Goal: Information Seeking & Learning: Find specific page/section

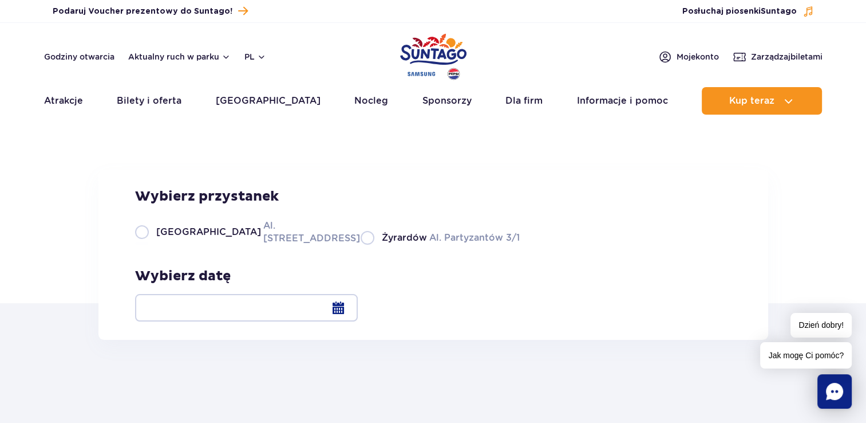
click at [358, 307] on div at bounding box center [246, 307] width 223 height 27
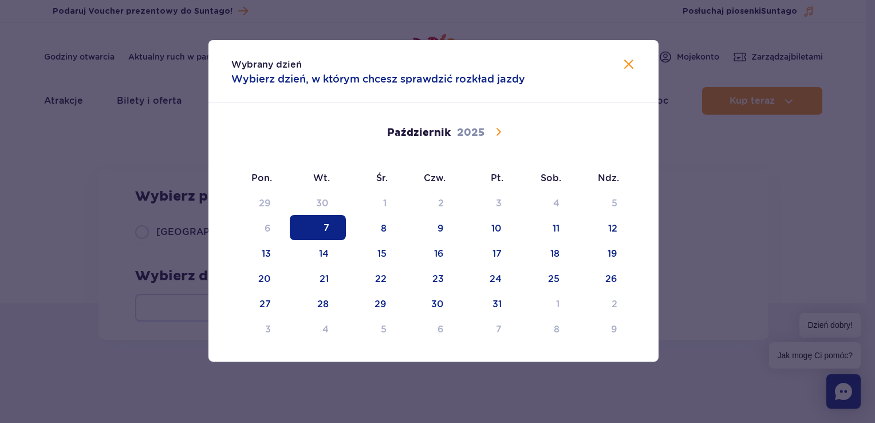
click at [498, 133] on icon at bounding box center [498, 131] width 5 height 7
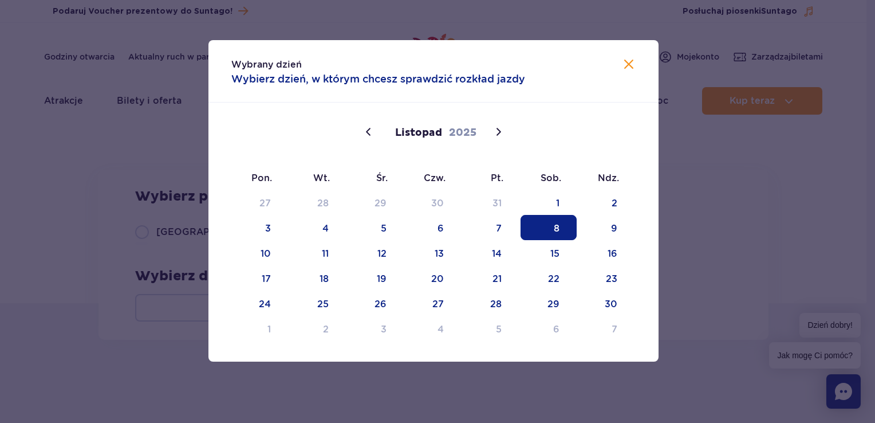
click at [557, 230] on span "8" at bounding box center [548, 227] width 56 height 25
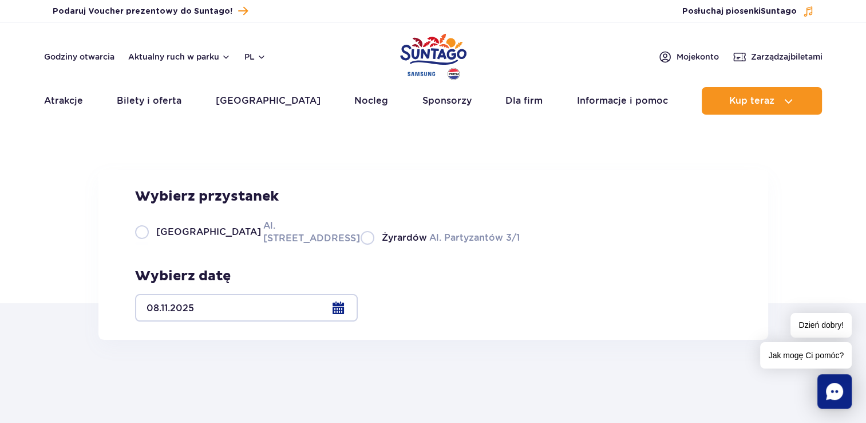
click at [145, 244] on label "Warszawa Al. [STREET_ADDRESS]" at bounding box center [241, 232] width 212 height 26
click at [145, 244] on input "Warszawa Al. [STREET_ADDRESS]" at bounding box center [141, 243] width 13 height 2
radio input "true"
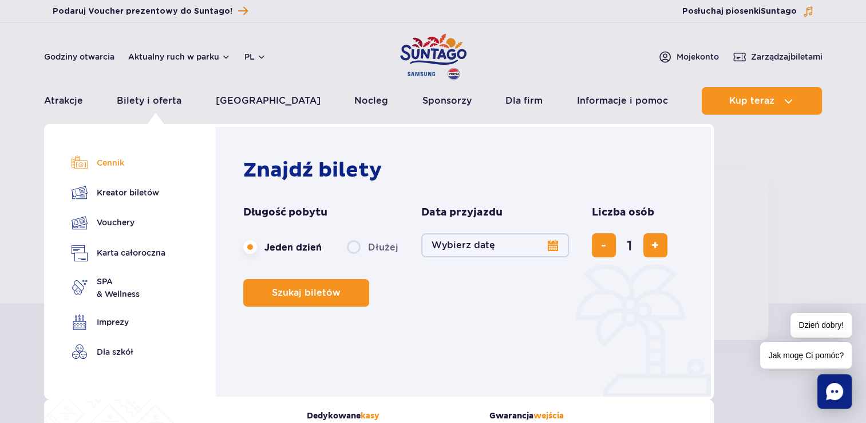
click at [117, 161] on link "Cennik" at bounding box center [119, 163] width 94 height 16
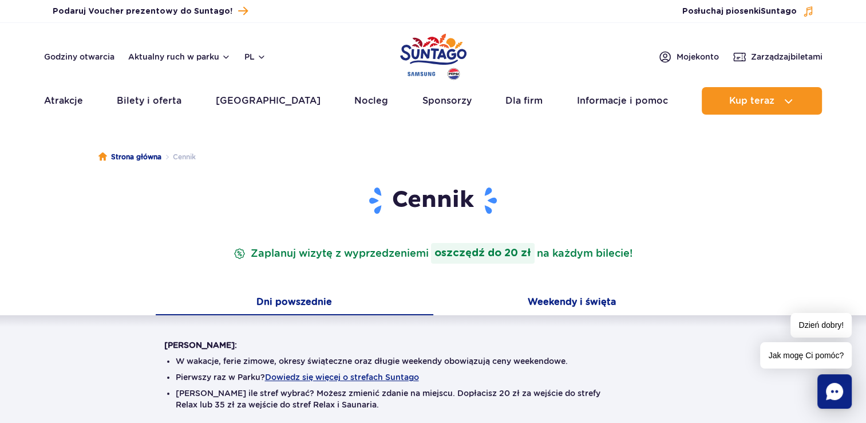
click at [589, 303] on button "Weekendy i święta" at bounding box center [572, 303] width 278 height 24
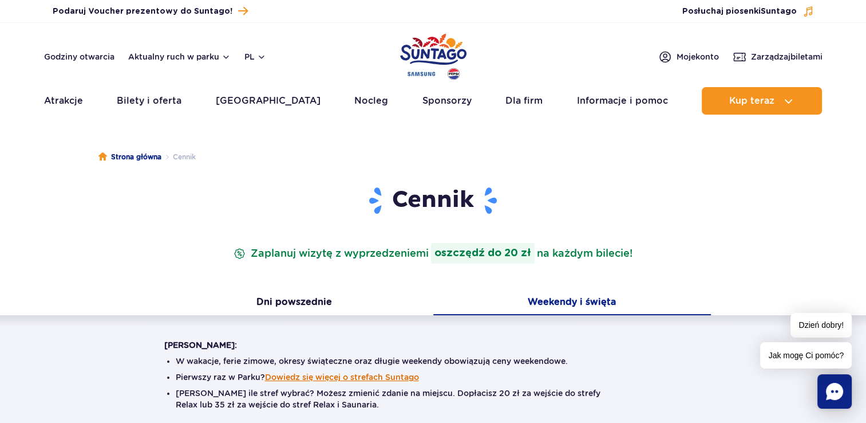
click at [374, 378] on button "Dowiedz się więcej o strefach Suntago" at bounding box center [342, 376] width 154 height 9
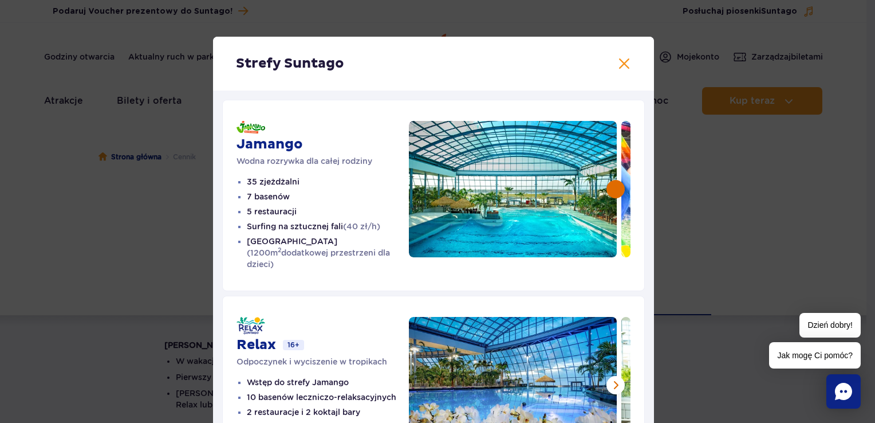
click at [611, 187] on button at bounding box center [615, 189] width 18 height 18
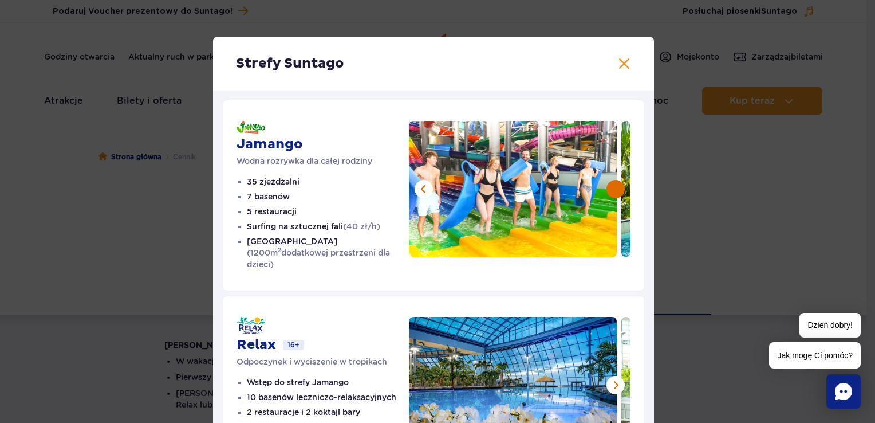
click at [611, 187] on button at bounding box center [615, 189] width 18 height 18
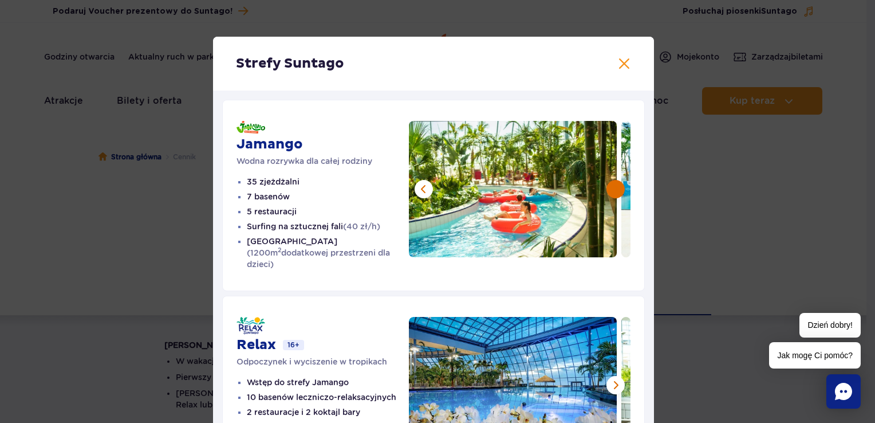
click at [611, 187] on button at bounding box center [615, 189] width 18 height 18
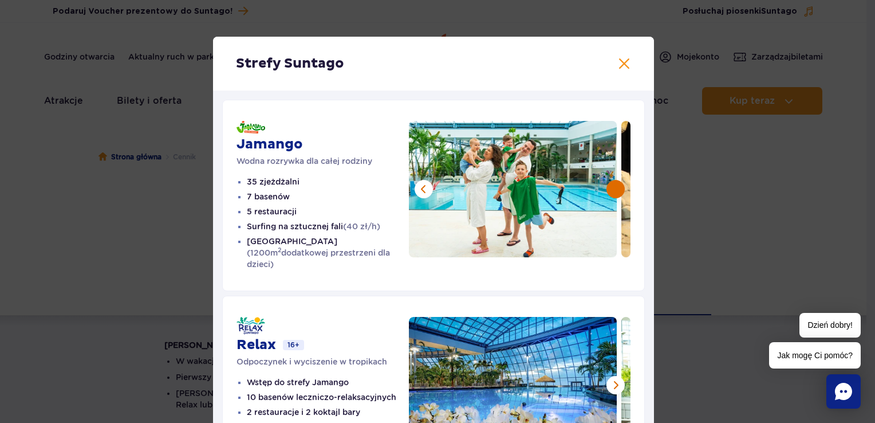
click at [611, 187] on button at bounding box center [615, 189] width 18 height 18
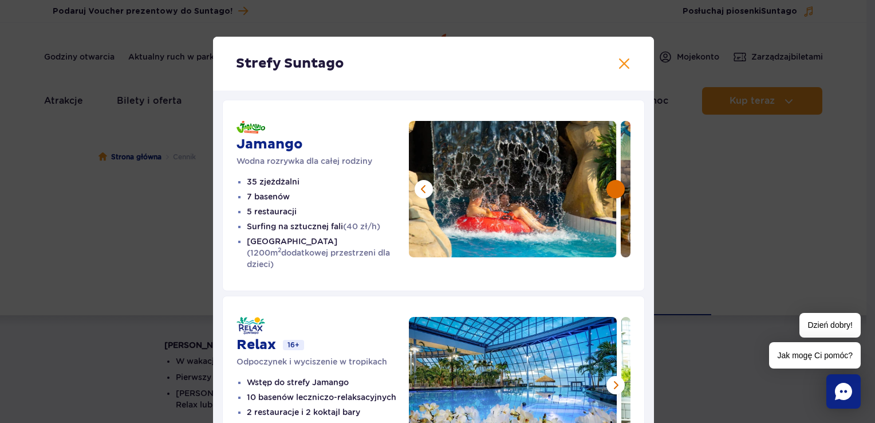
click at [611, 187] on button at bounding box center [615, 189] width 18 height 18
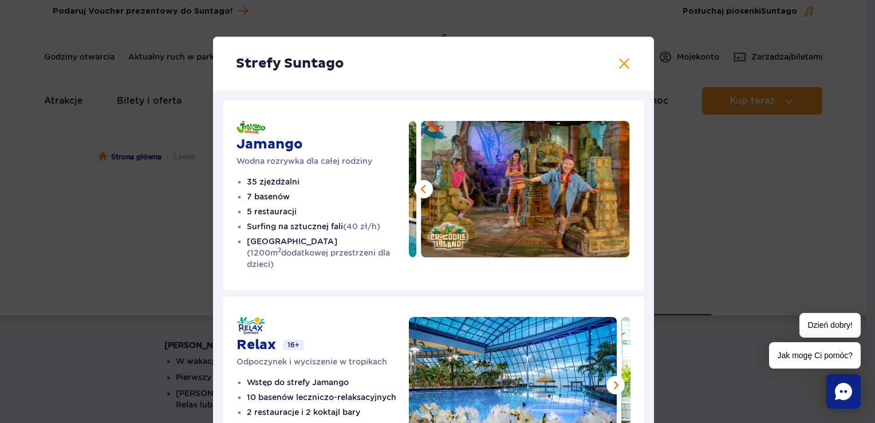
click at [611, 187] on img at bounding box center [525, 189] width 208 height 136
click at [647, 415] on div "Jamango Wodna rozrywka dla całej rodziny 35 zjeżdżalni 7 basenów 5 restauracji …" at bounding box center [433, 381] width 441 height 582
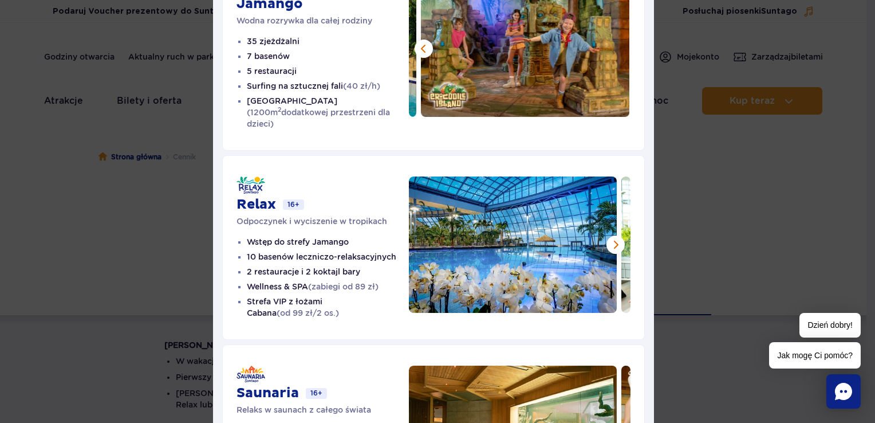
scroll to position [160, 0]
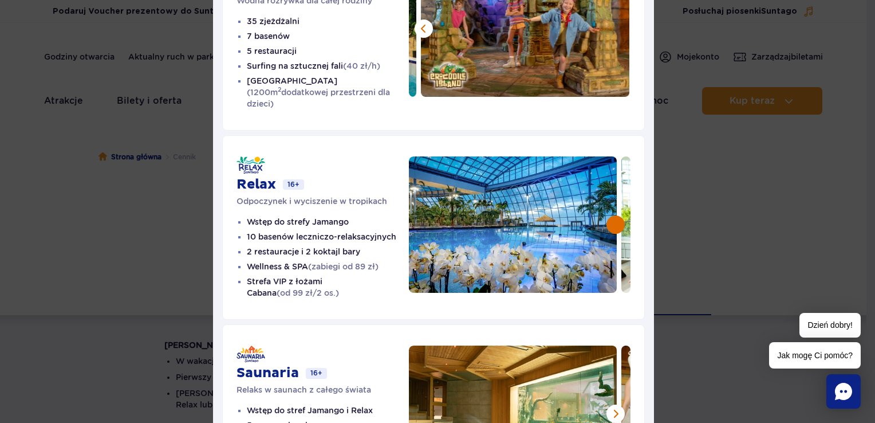
click at [611, 215] on button at bounding box center [615, 224] width 18 height 18
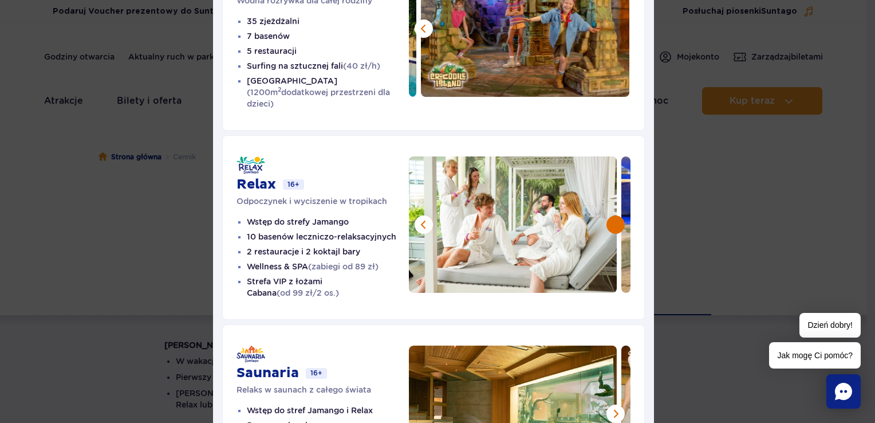
click at [611, 215] on button at bounding box center [615, 224] width 18 height 18
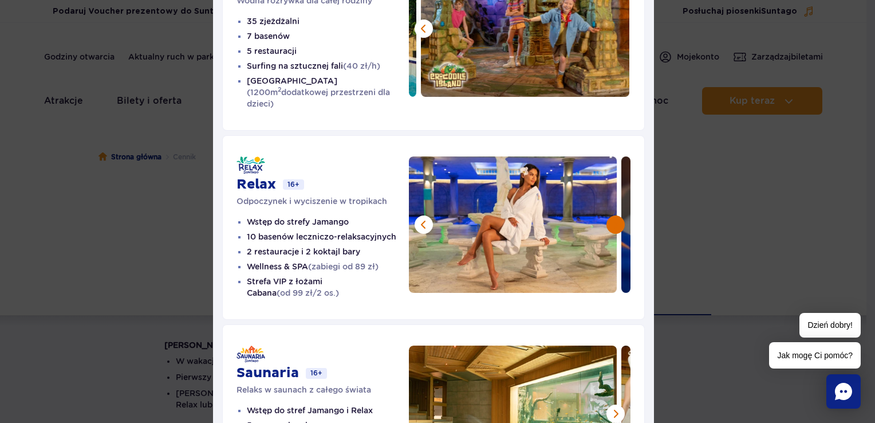
click at [611, 215] on button at bounding box center [615, 224] width 18 height 18
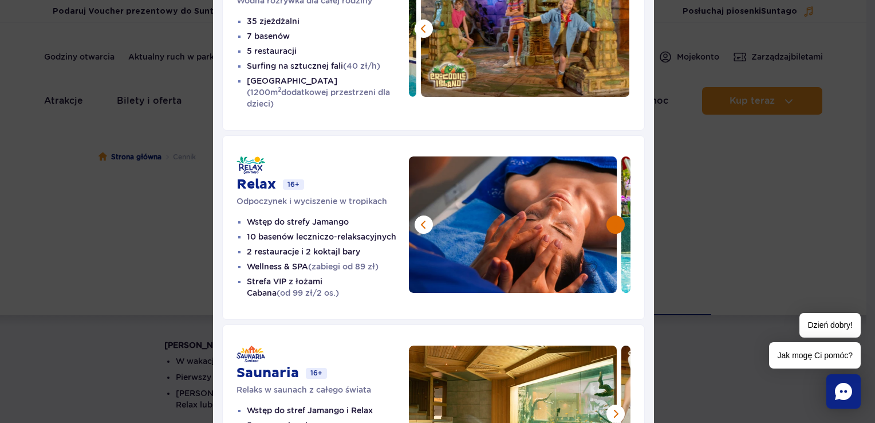
click at [611, 215] on button at bounding box center [615, 224] width 18 height 18
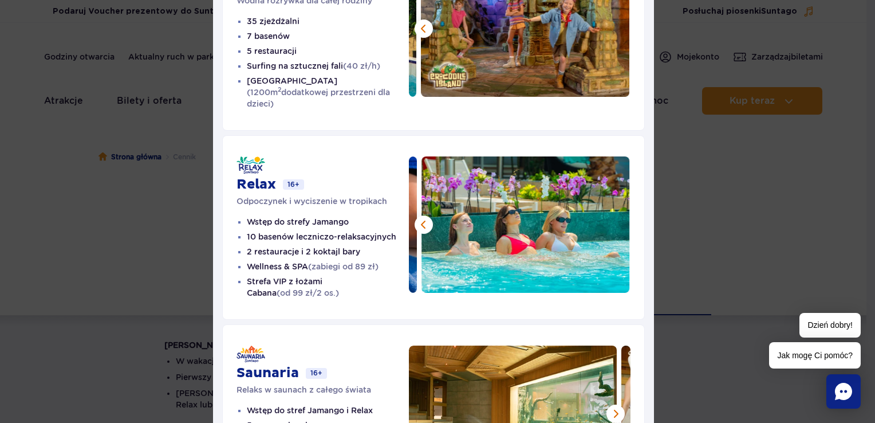
click at [611, 212] on img at bounding box center [525, 224] width 208 height 136
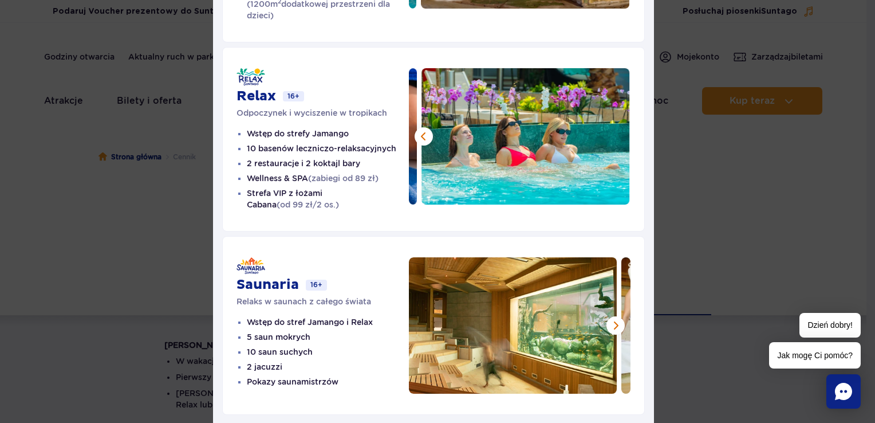
scroll to position [274, 0]
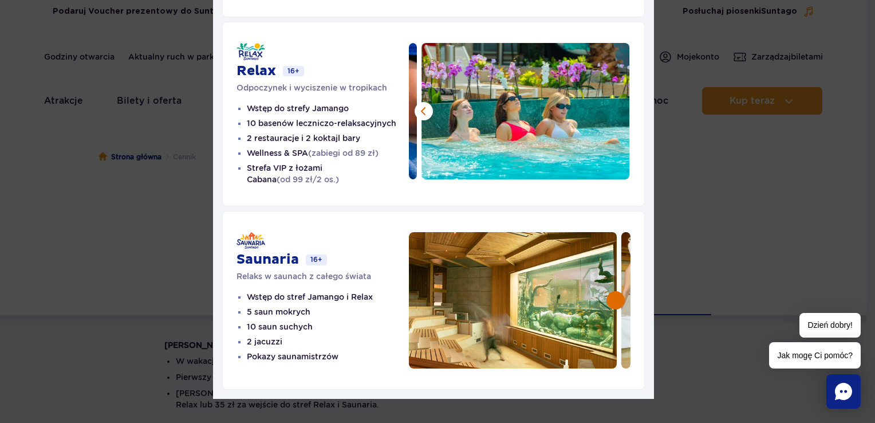
click at [609, 291] on button at bounding box center [615, 300] width 18 height 18
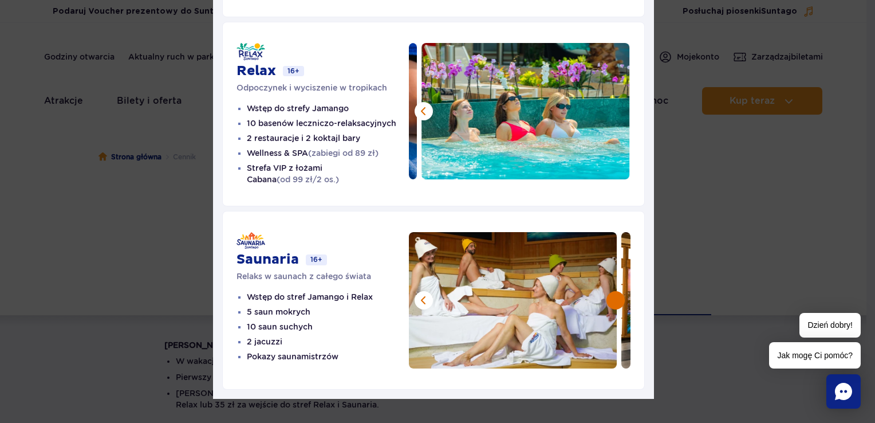
click at [609, 291] on button at bounding box center [615, 300] width 18 height 18
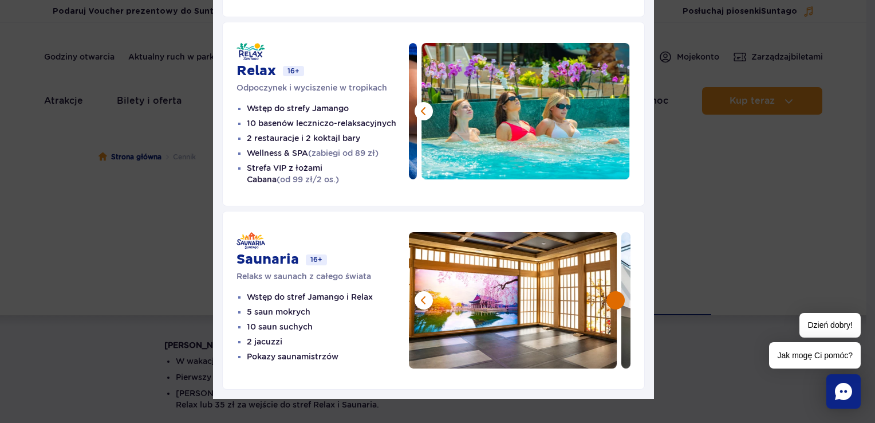
click at [609, 291] on button at bounding box center [615, 300] width 18 height 18
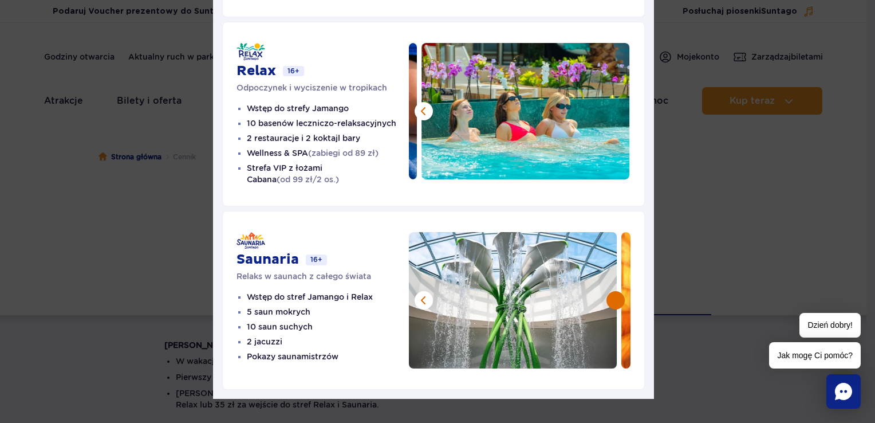
click at [609, 291] on button at bounding box center [615, 300] width 18 height 18
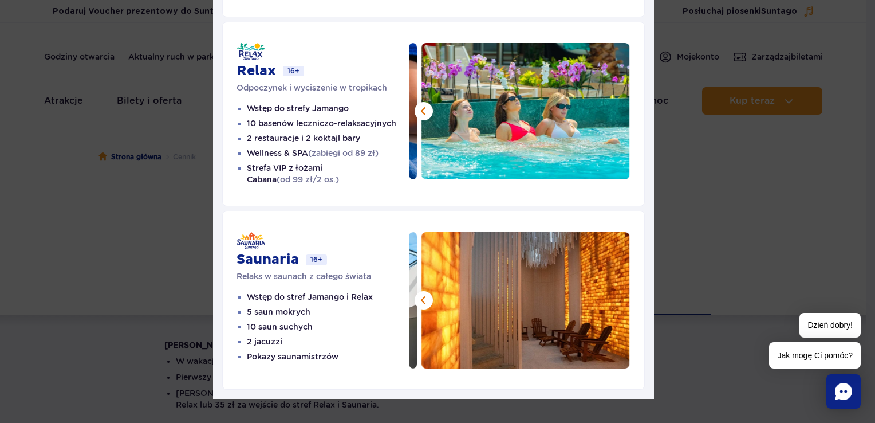
click at [609, 287] on img at bounding box center [525, 300] width 208 height 136
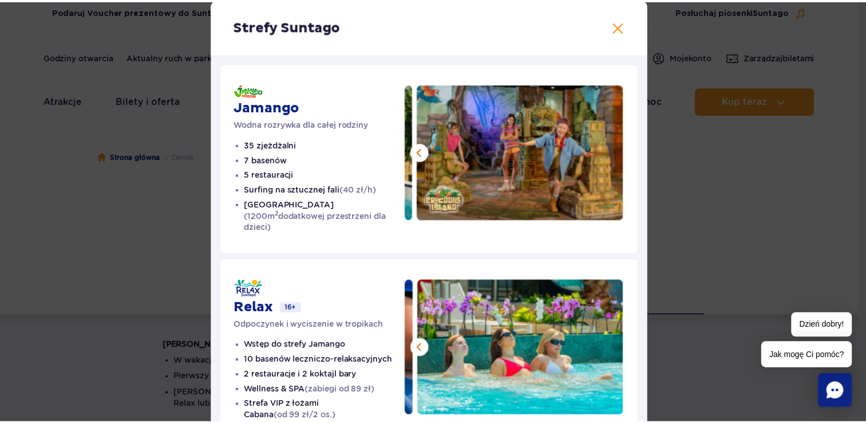
scroll to position [0, 0]
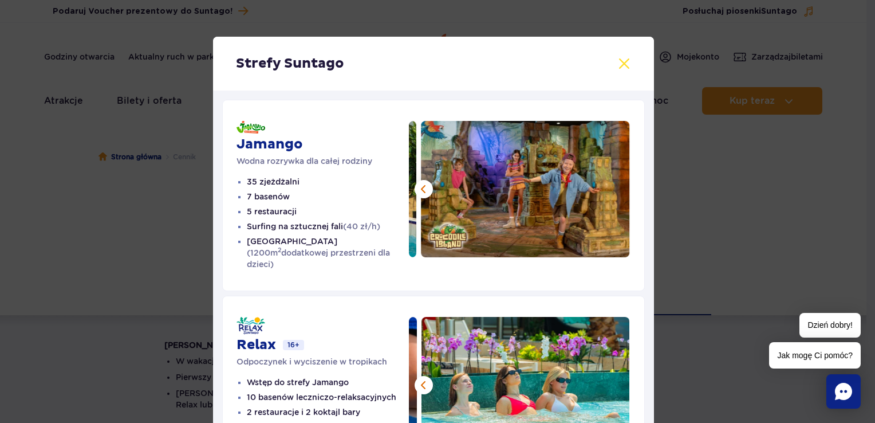
click at [619, 63] on button at bounding box center [624, 64] width 14 height 14
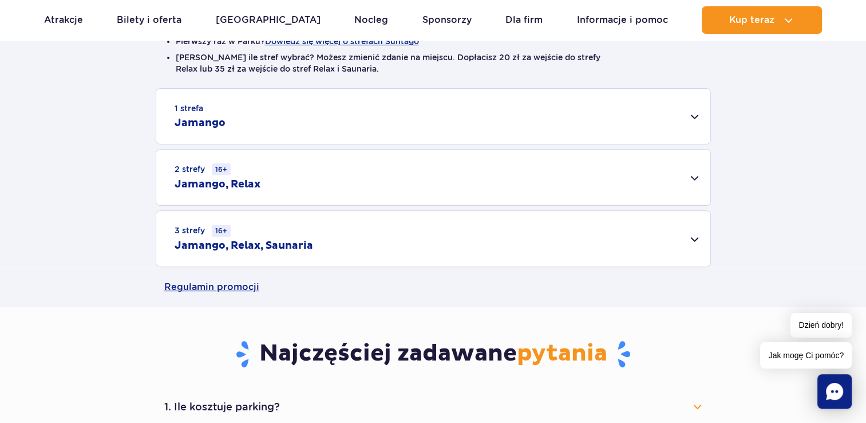
scroll to position [373, 0]
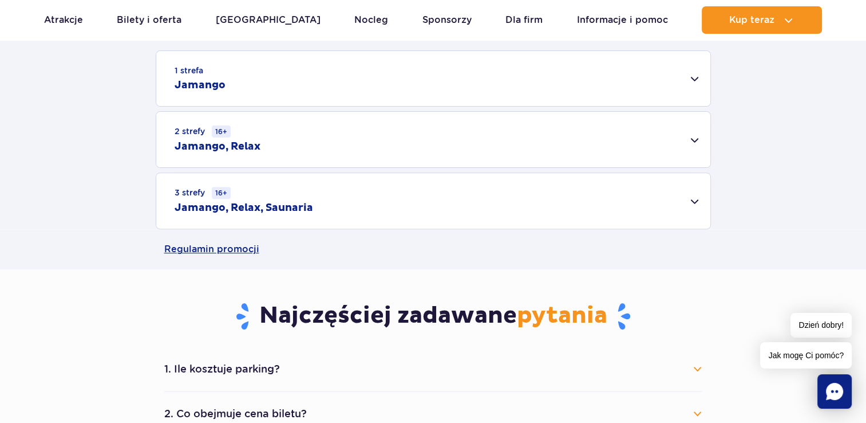
click at [694, 80] on div "1 strefa Jamango" at bounding box center [433, 78] width 554 height 55
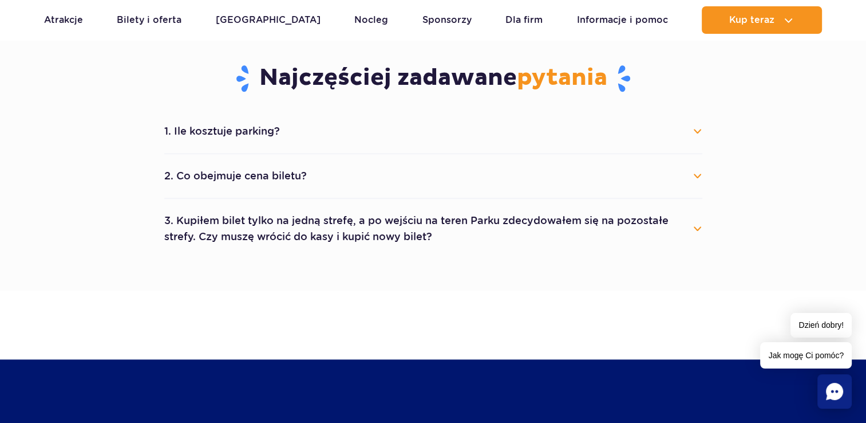
scroll to position [1037, 0]
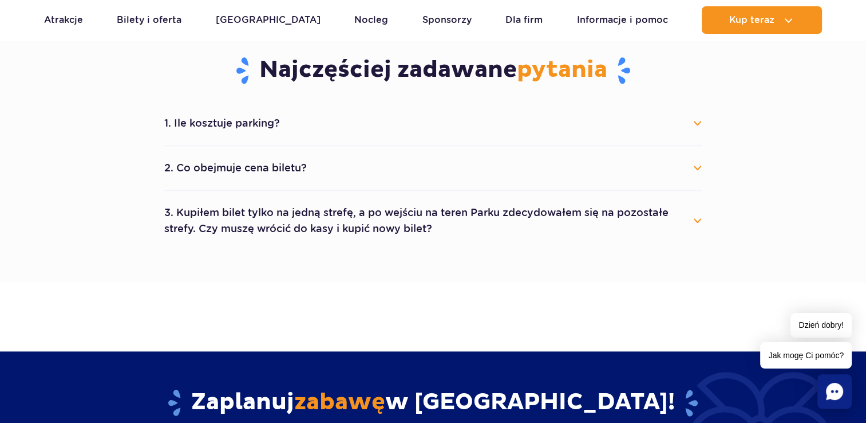
click at [696, 167] on button "2. Co obejmuje cena biletu?" at bounding box center [433, 167] width 538 height 25
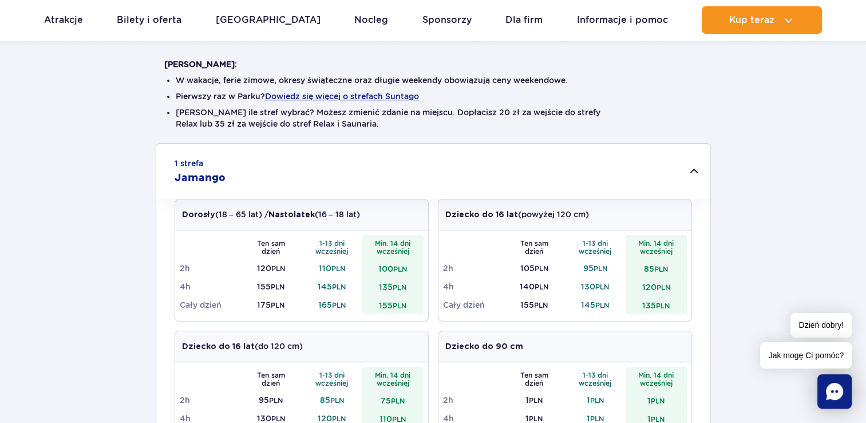
scroll to position [266, 0]
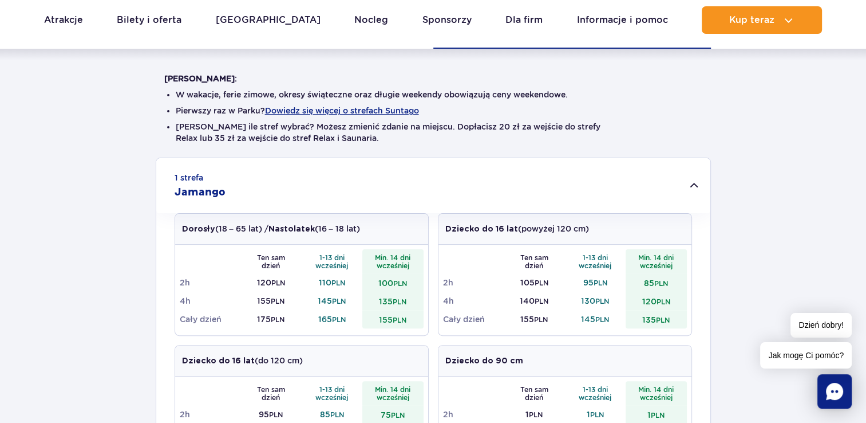
click at [696, 187] on div "1 strefa Jamango" at bounding box center [433, 185] width 554 height 55
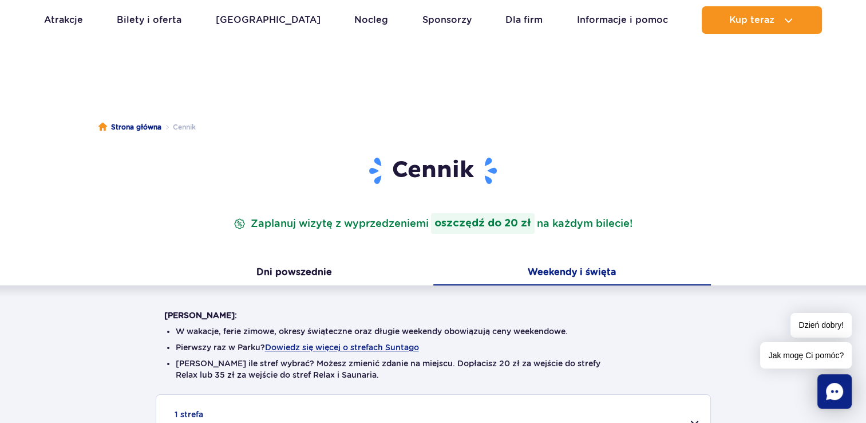
scroll to position [0, 0]
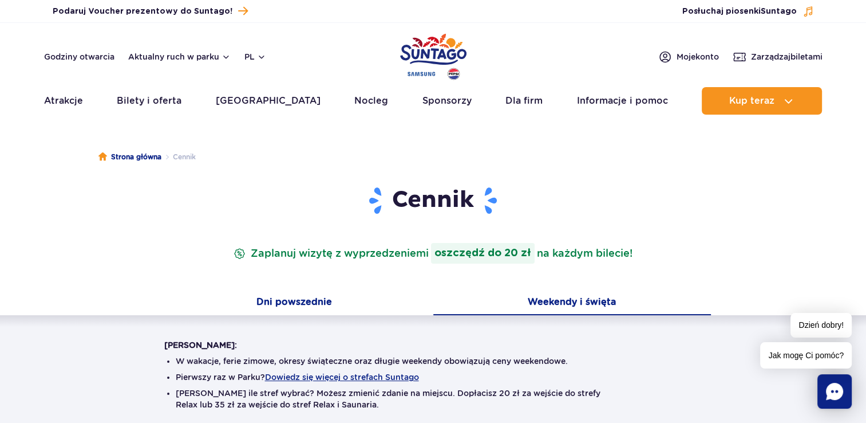
click at [302, 302] on button "Dni powszednie" at bounding box center [295, 303] width 278 height 24
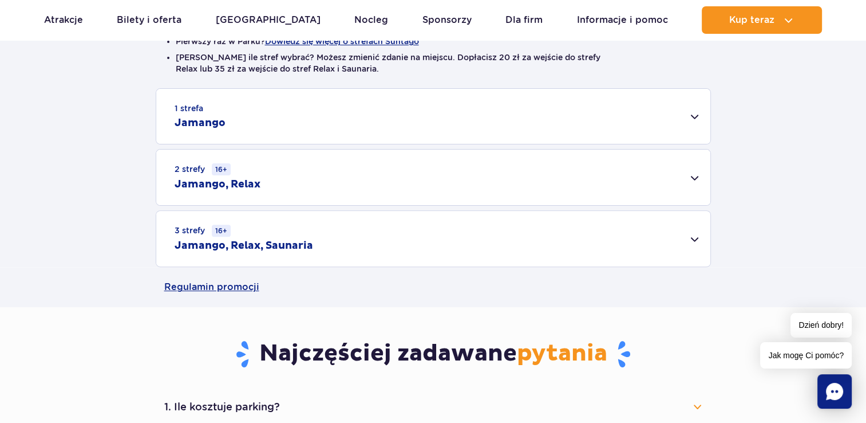
scroll to position [313, 0]
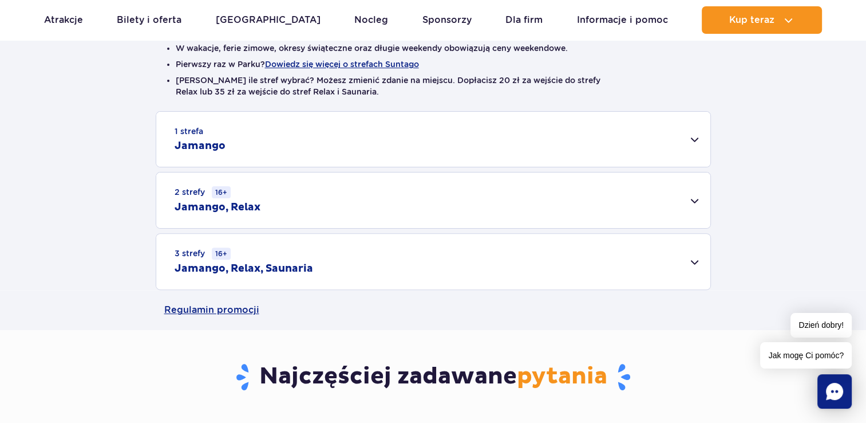
click at [697, 136] on div "1 strefa Jamango" at bounding box center [433, 139] width 554 height 55
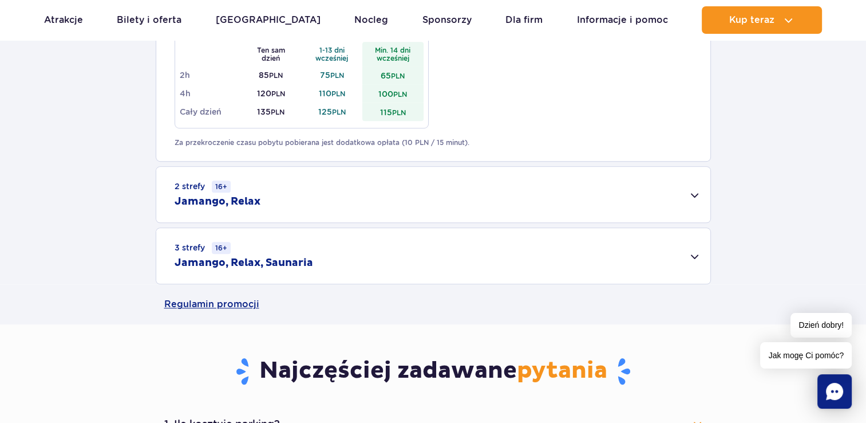
scroll to position [740, 0]
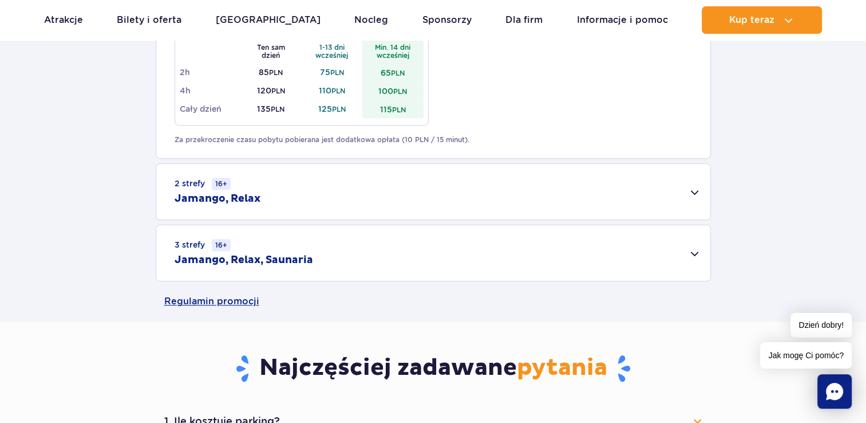
click at [697, 253] on div "3 strefy 16+ Jamango, Relax, Saunaria" at bounding box center [433, 253] width 554 height 56
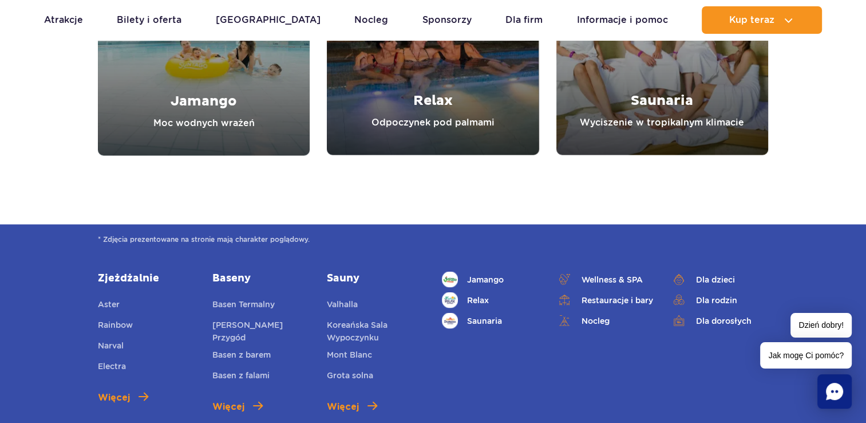
scroll to position [2036, 0]
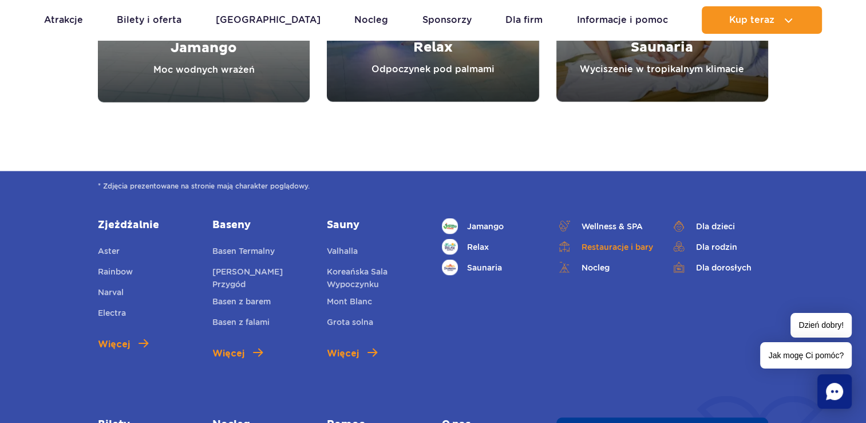
click at [617, 238] on link "Restauracje i bary" at bounding box center [605, 246] width 97 height 16
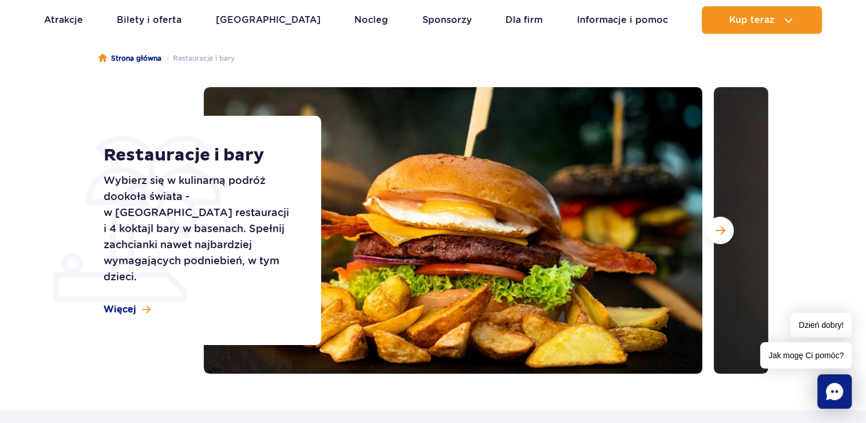
scroll to position [76, 0]
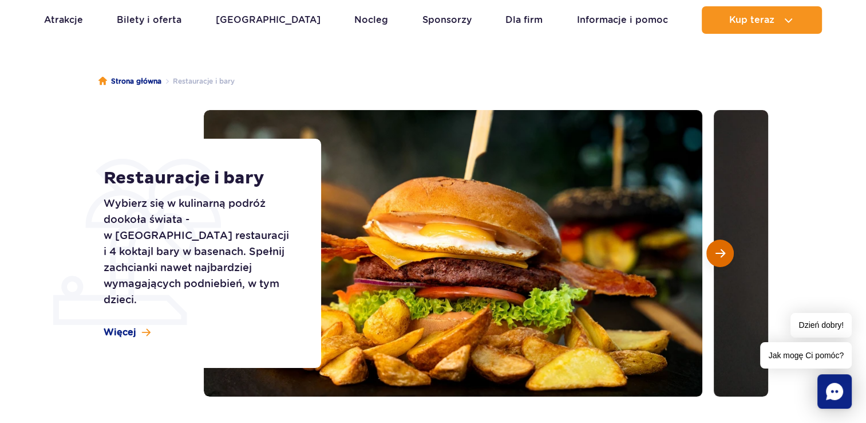
click at [724, 251] on span "Następny slajd" at bounding box center [721, 253] width 10 height 10
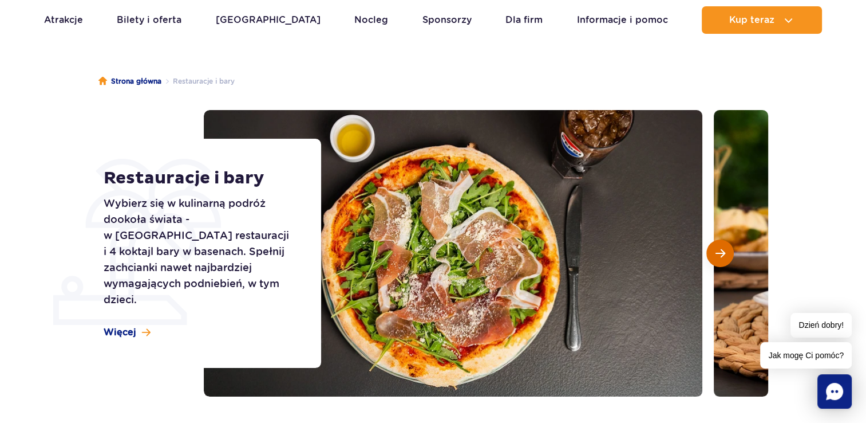
click at [724, 251] on span "Następny slajd" at bounding box center [721, 253] width 10 height 10
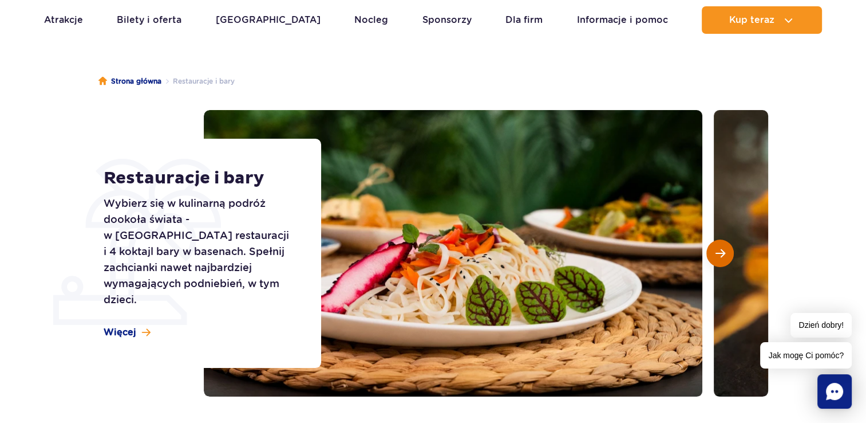
click at [724, 251] on span "Następny slajd" at bounding box center [721, 253] width 10 height 10
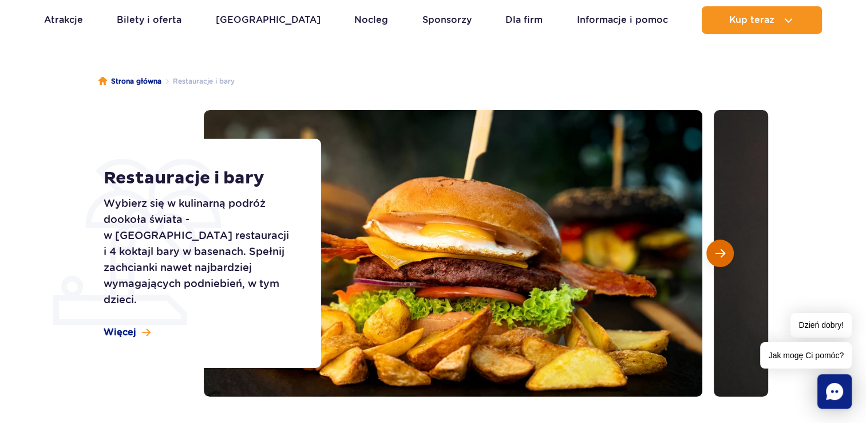
click at [724, 251] on span "Następny slajd" at bounding box center [721, 253] width 10 height 10
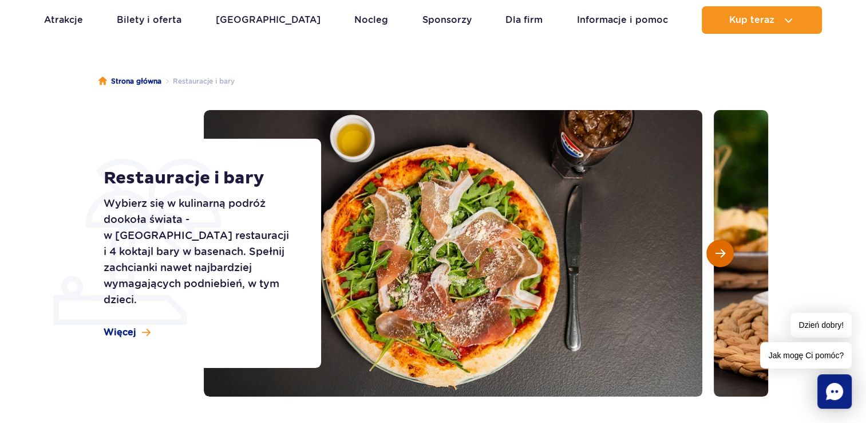
click at [724, 251] on span "Następny slajd" at bounding box center [721, 253] width 10 height 10
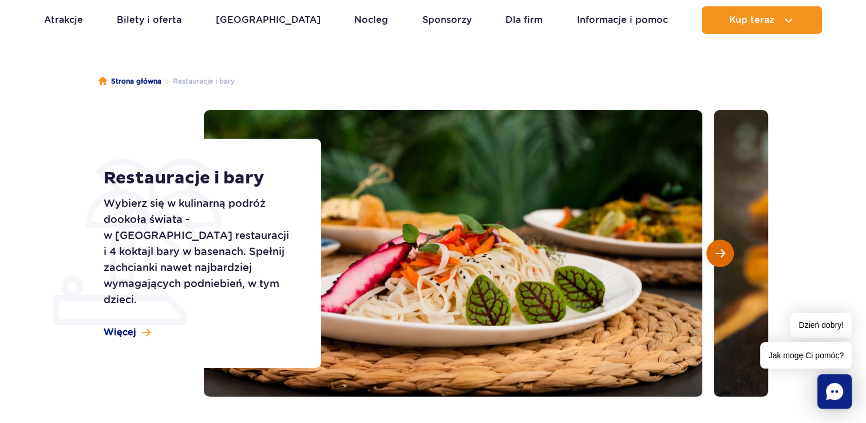
click at [724, 251] on span "Następny slajd" at bounding box center [721, 253] width 10 height 10
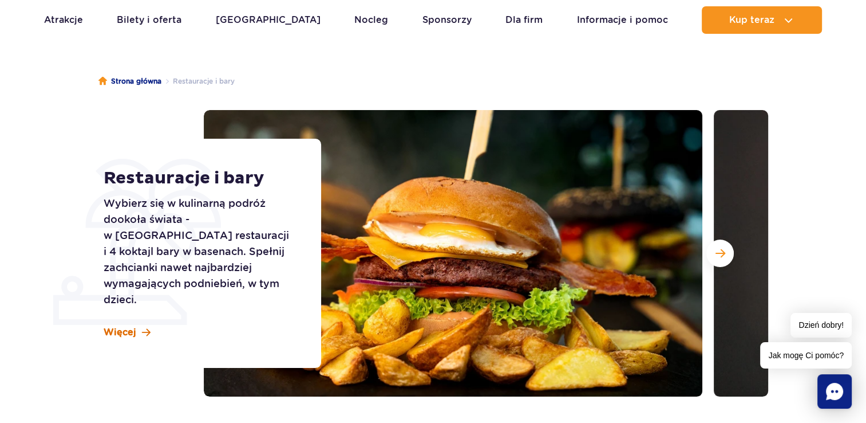
click at [147, 328] on span at bounding box center [146, 333] width 9 height 10
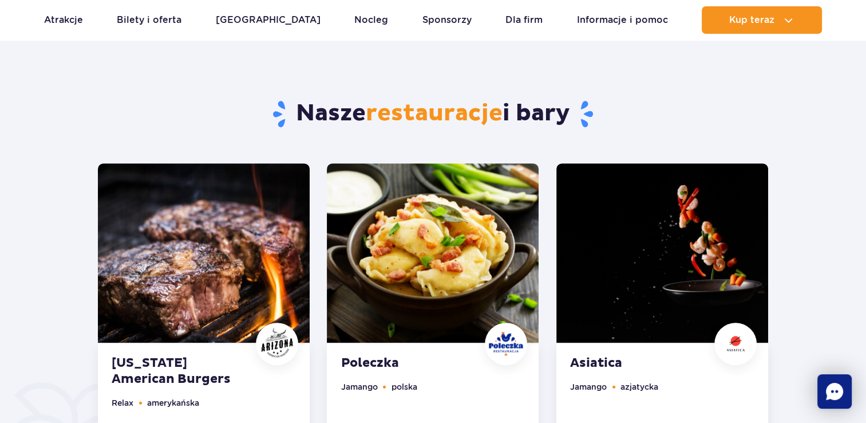
scroll to position [508, 0]
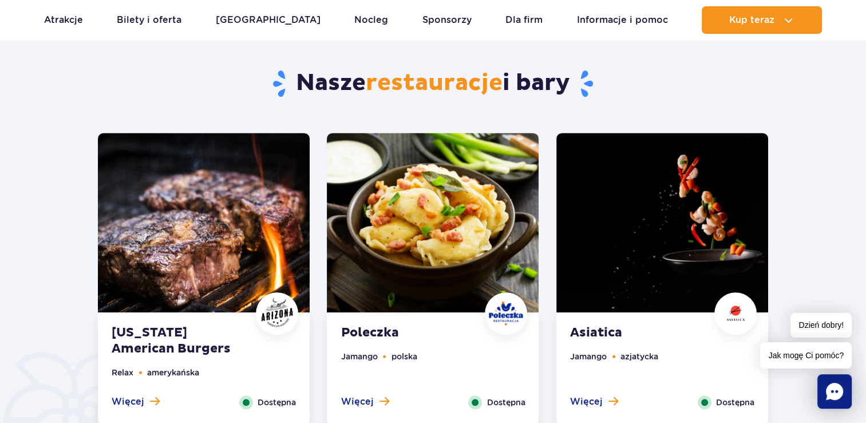
click at [382, 330] on strong "Poleczka" at bounding box center [410, 333] width 139 height 16
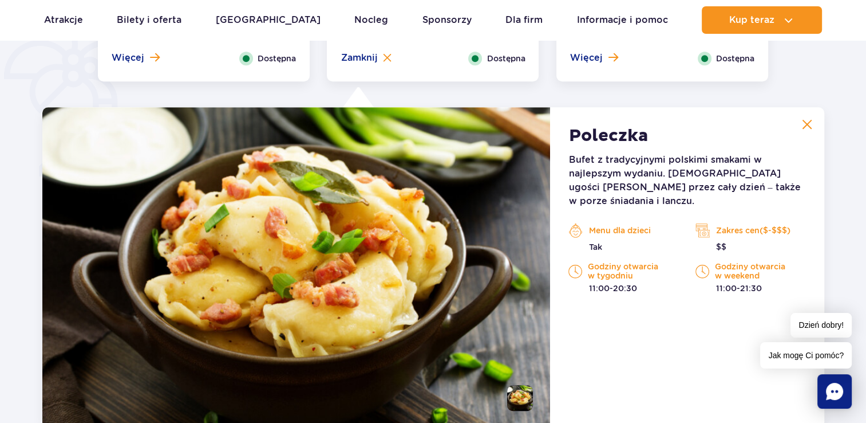
scroll to position [829, 0]
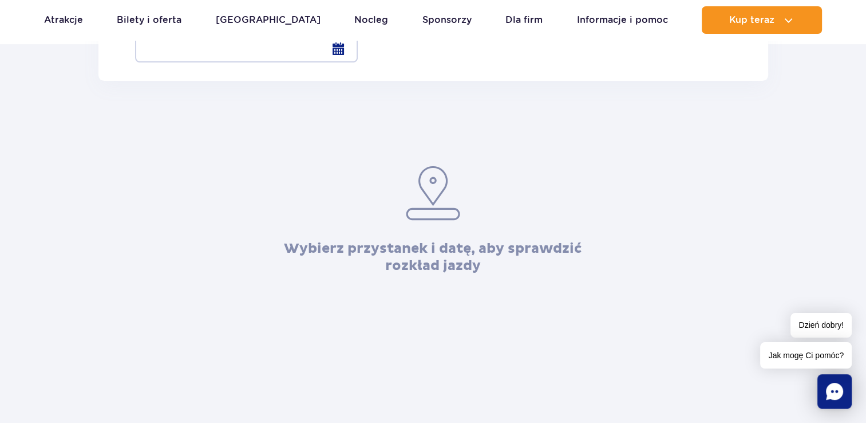
scroll to position [213, 0]
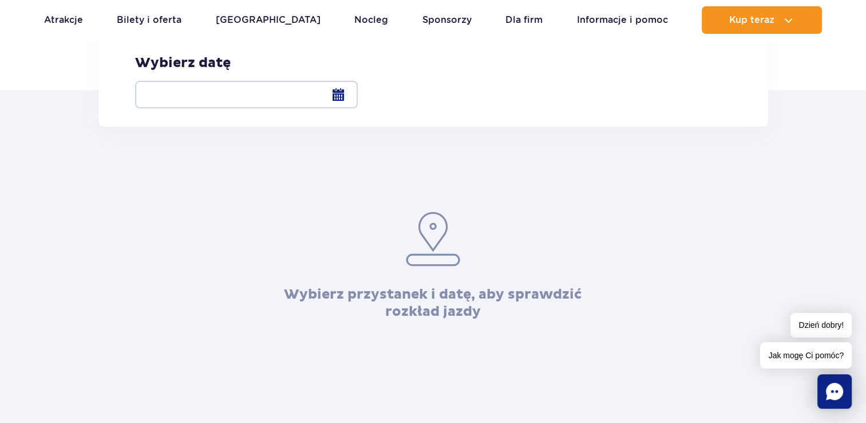
click at [358, 93] on div at bounding box center [246, 94] width 223 height 27
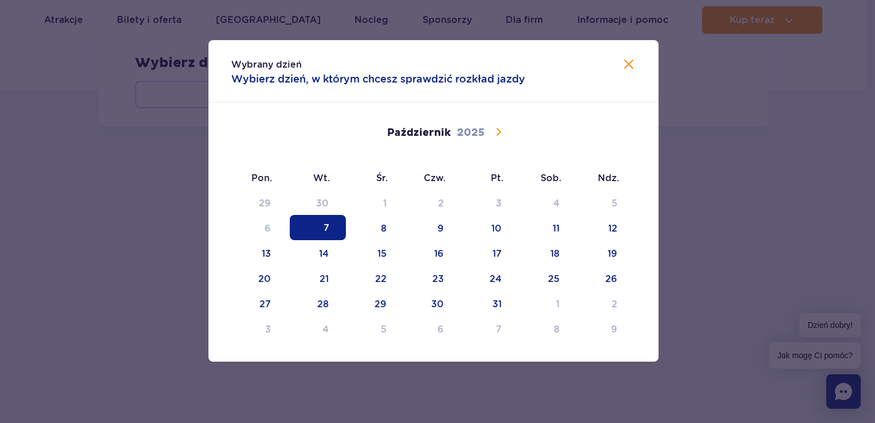
click at [499, 129] on icon at bounding box center [498, 132] width 14 height 14
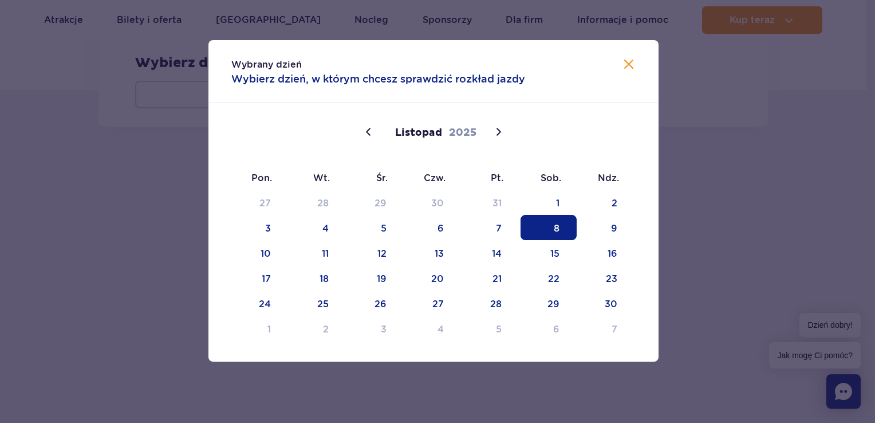
click at [559, 228] on span "8" at bounding box center [548, 227] width 56 height 25
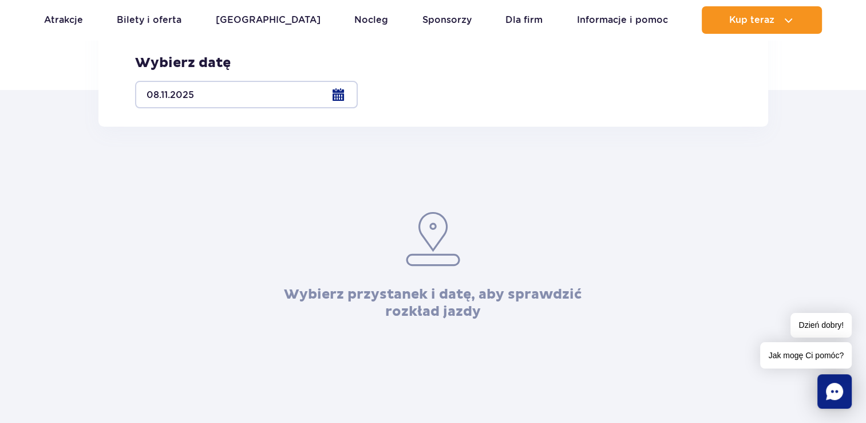
click at [361, 31] on label "Żyrardów Al. Partyzantów 3/1" at bounding box center [440, 24] width 159 height 14
click at [361, 31] on input "Żyrardów Al. Partyzantów 3/1" at bounding box center [367, 30] width 13 height 2
radio input "true"
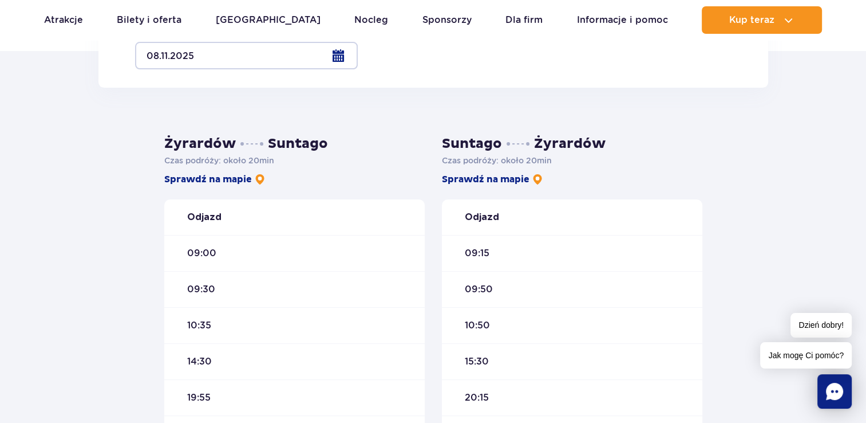
scroll to position [221, 0]
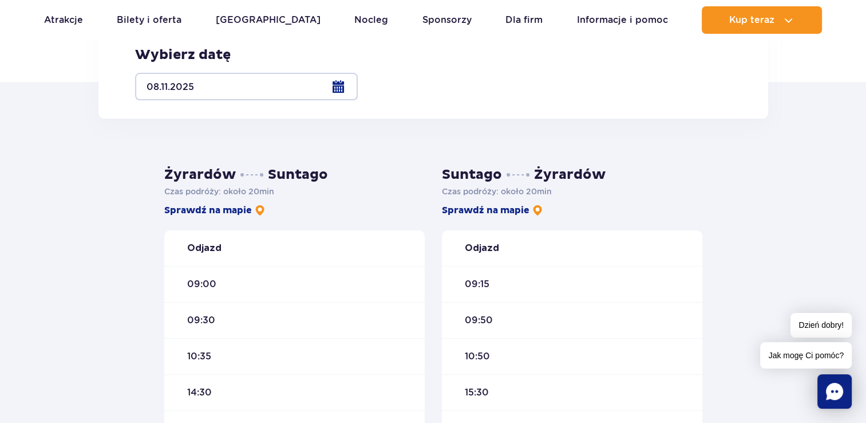
click at [146, 23] on label "Warszawa Al. [STREET_ADDRESS]" at bounding box center [241, 11] width 212 height 26
click at [146, 23] on input "Warszawa Al. [STREET_ADDRESS]" at bounding box center [141, 22] width 13 height 2
radio input "true"
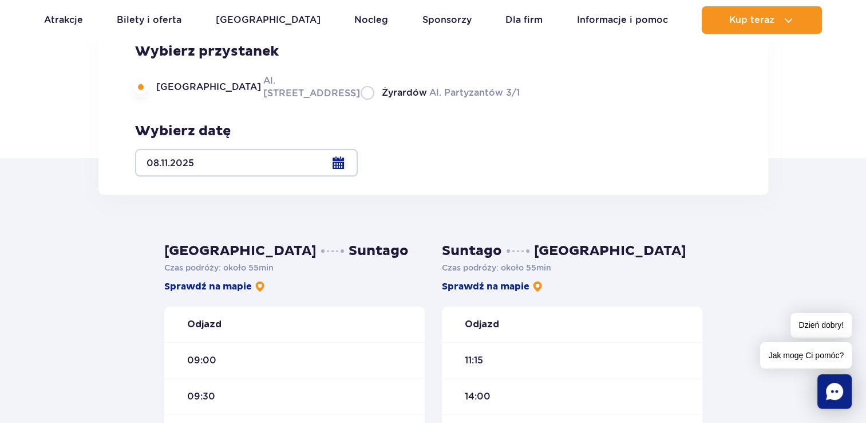
scroll to position [130, 0]
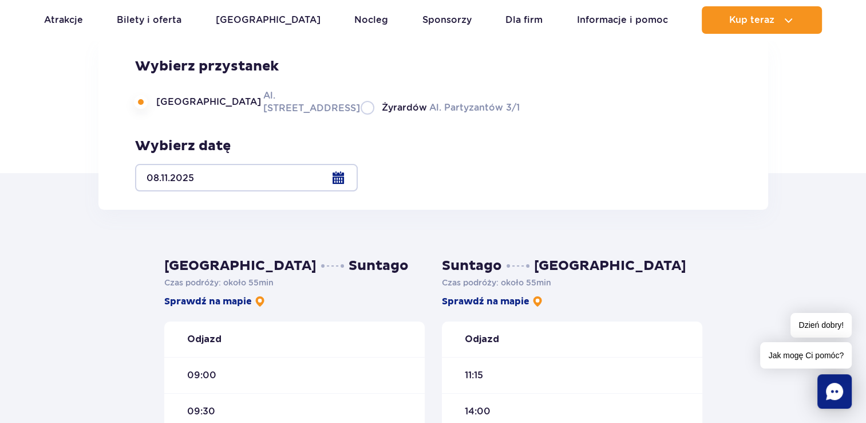
click at [358, 179] on div at bounding box center [246, 177] width 223 height 27
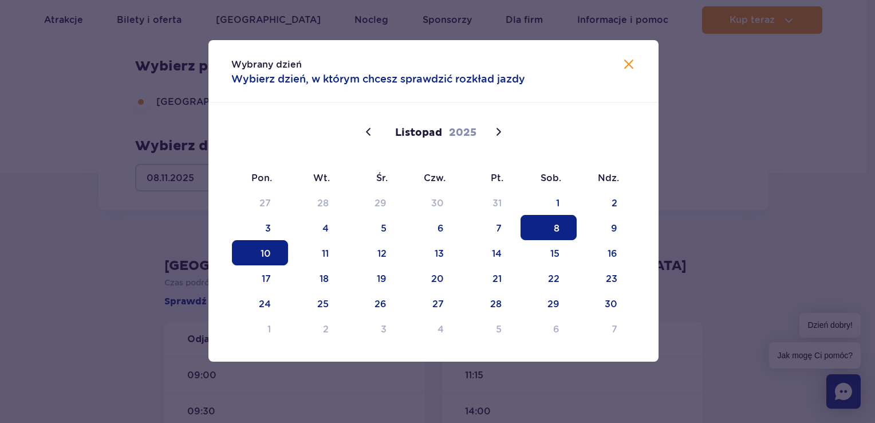
click at [270, 251] on span "10" at bounding box center [260, 252] width 56 height 25
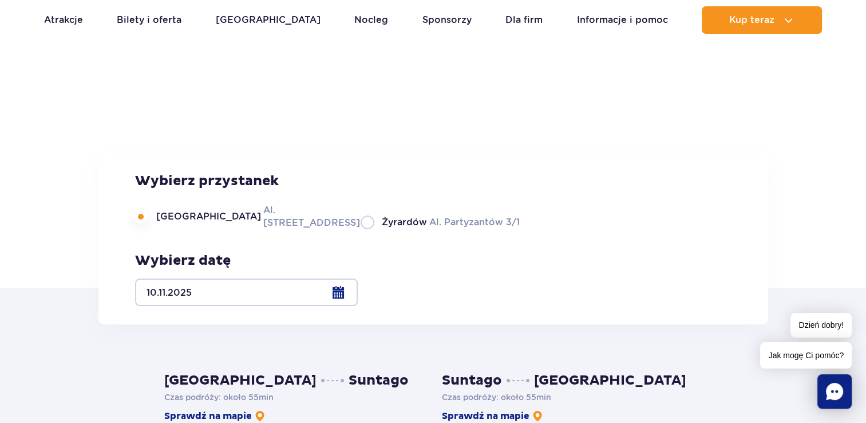
scroll to position [0, 0]
